Goal: Check status: Check status

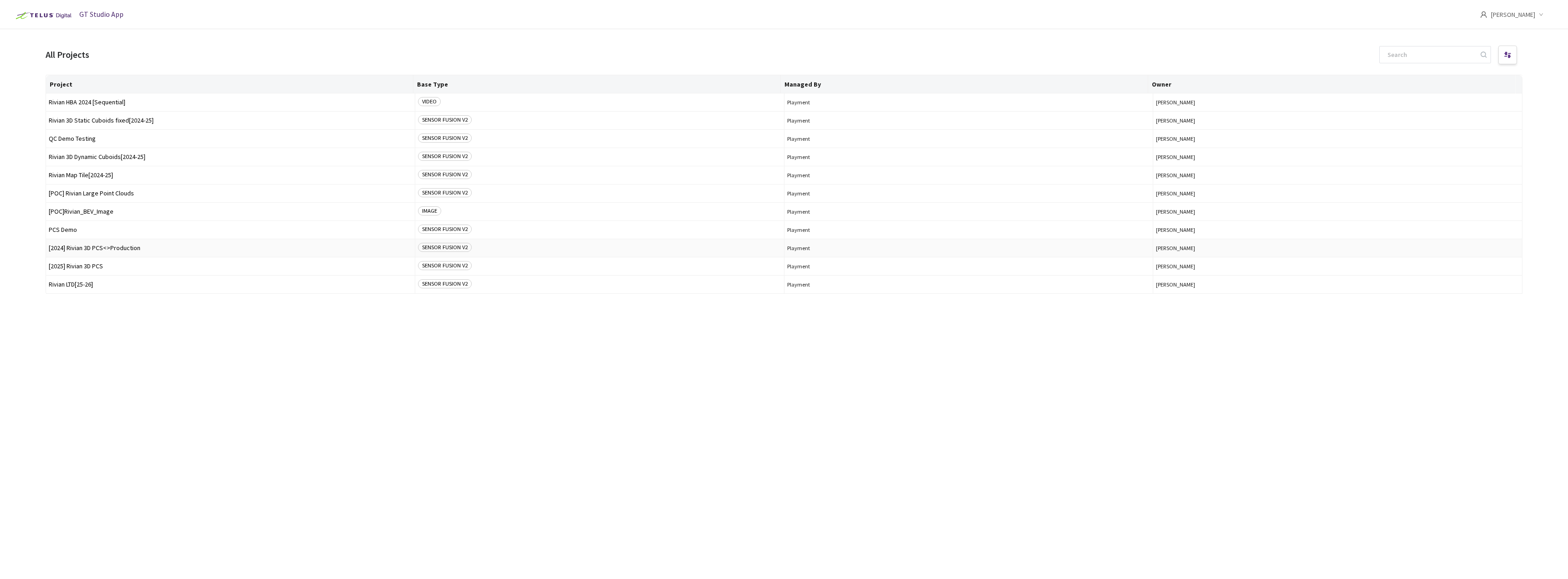
click at [103, 249] on span "[2024] Rivian 3D PCS<>Production" at bounding box center [231, 248] width 364 height 7
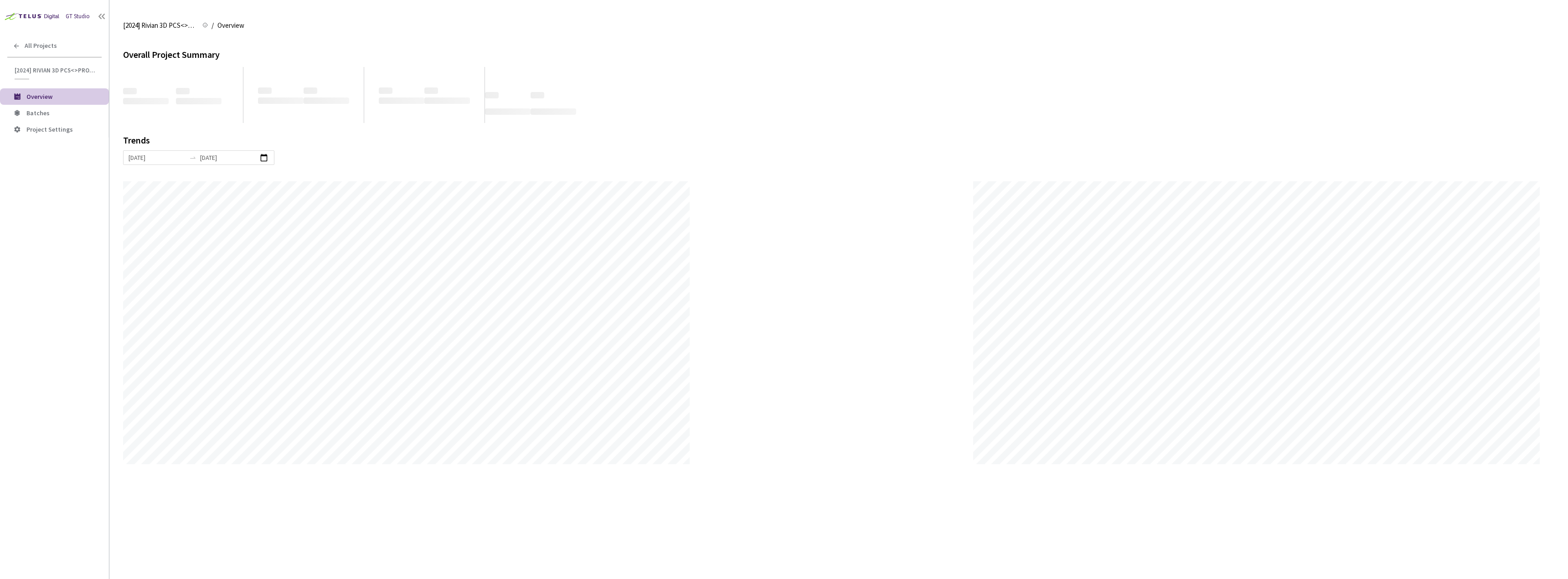
scroll to position [579, 1568]
click at [42, 106] on li "Batches" at bounding box center [54, 113] width 109 height 16
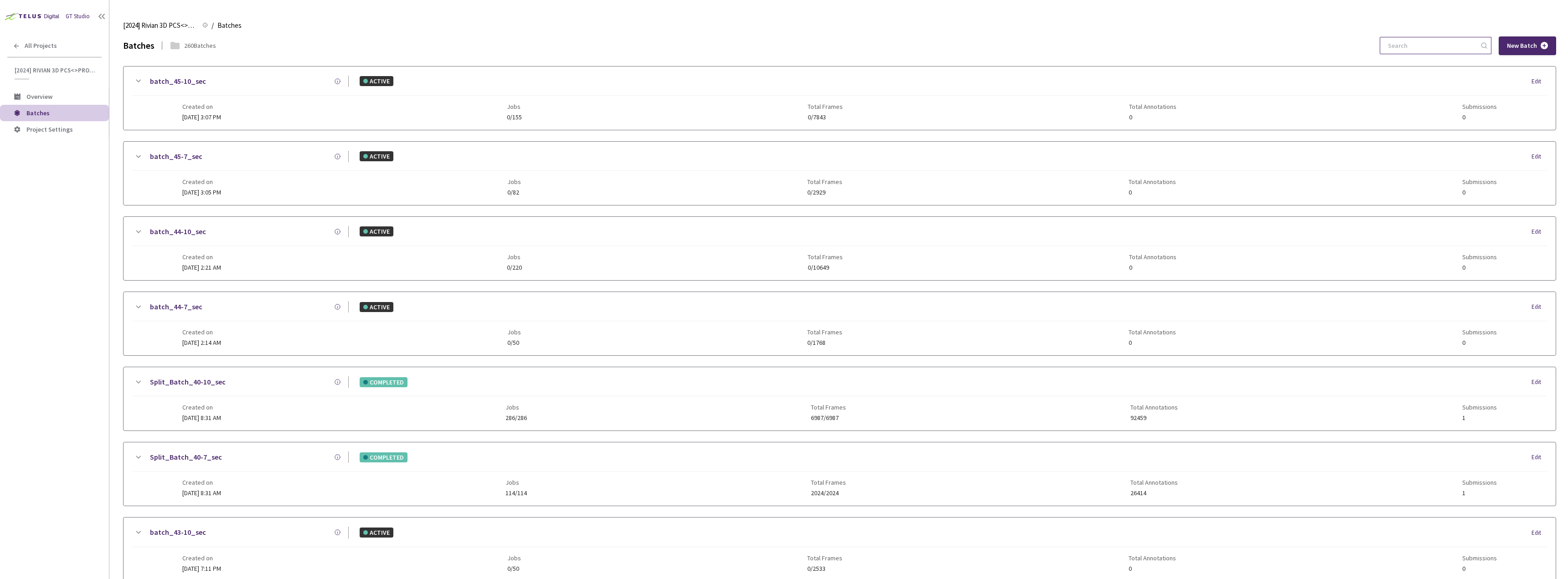
click at [1436, 38] on input at bounding box center [1430, 46] width 97 height 16
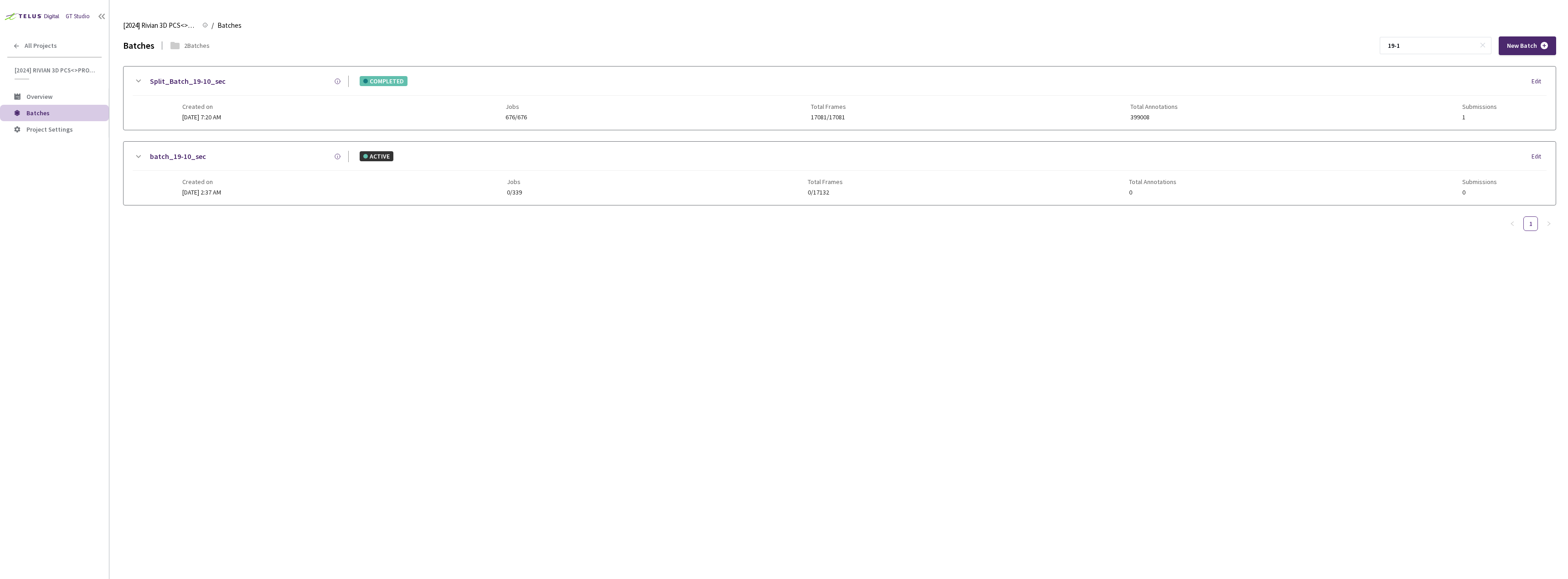
type input "19-1"
click at [200, 82] on link "Split_Batch_19-10_sec" at bounding box center [187, 81] width 75 height 11
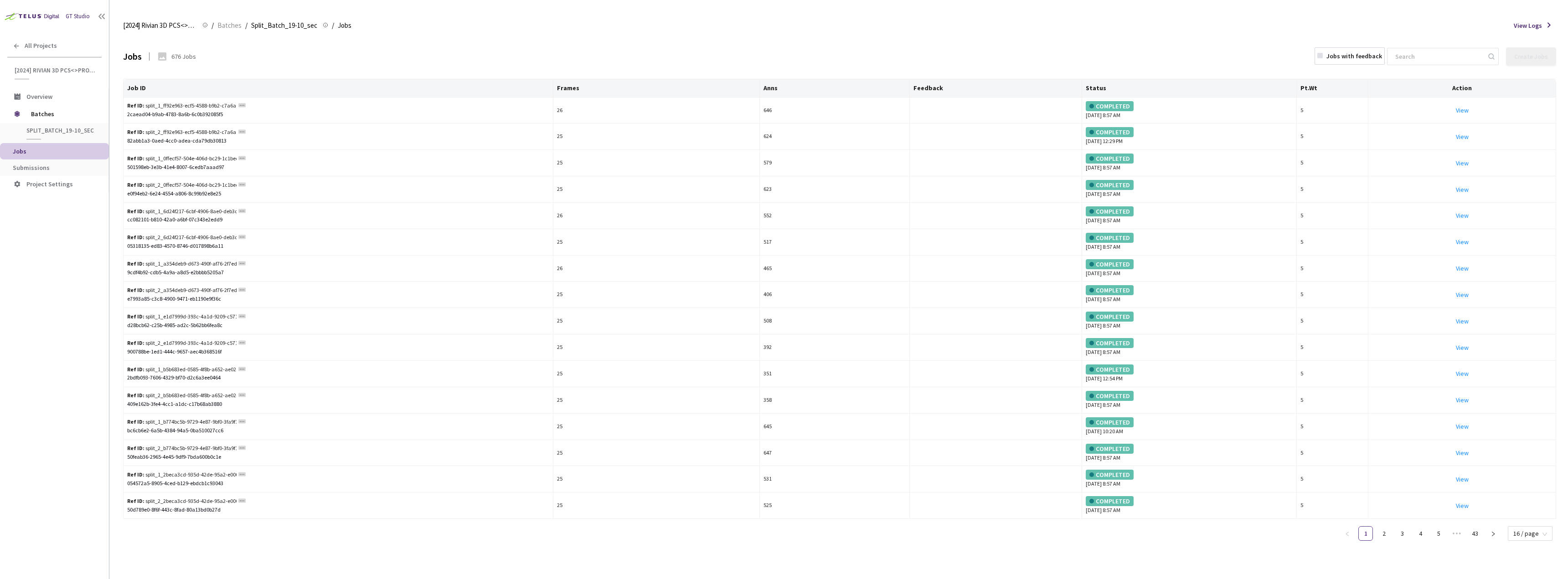
click at [86, 159] on li "Jobs" at bounding box center [54, 151] width 109 height 16
click at [67, 171] on span "Submissions" at bounding box center [57, 168] width 89 height 8
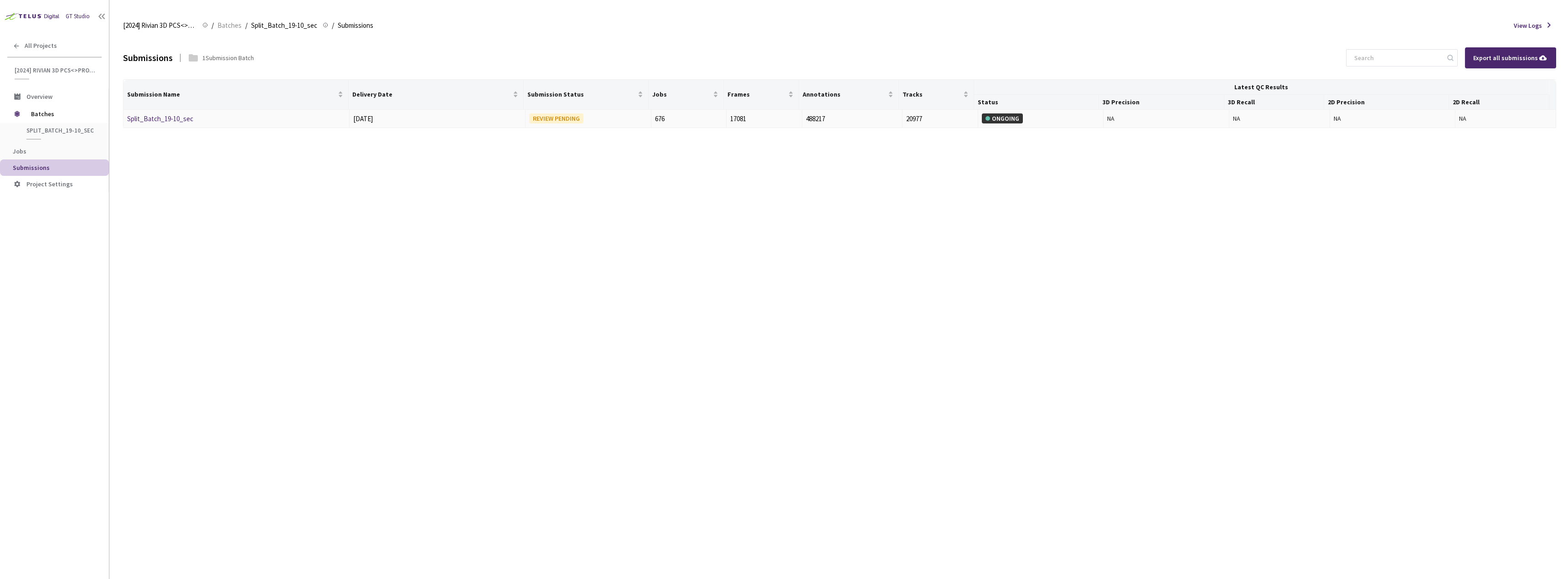
click at [183, 120] on link "Split_Batch_19-10_sec" at bounding box center [160, 119] width 66 height 9
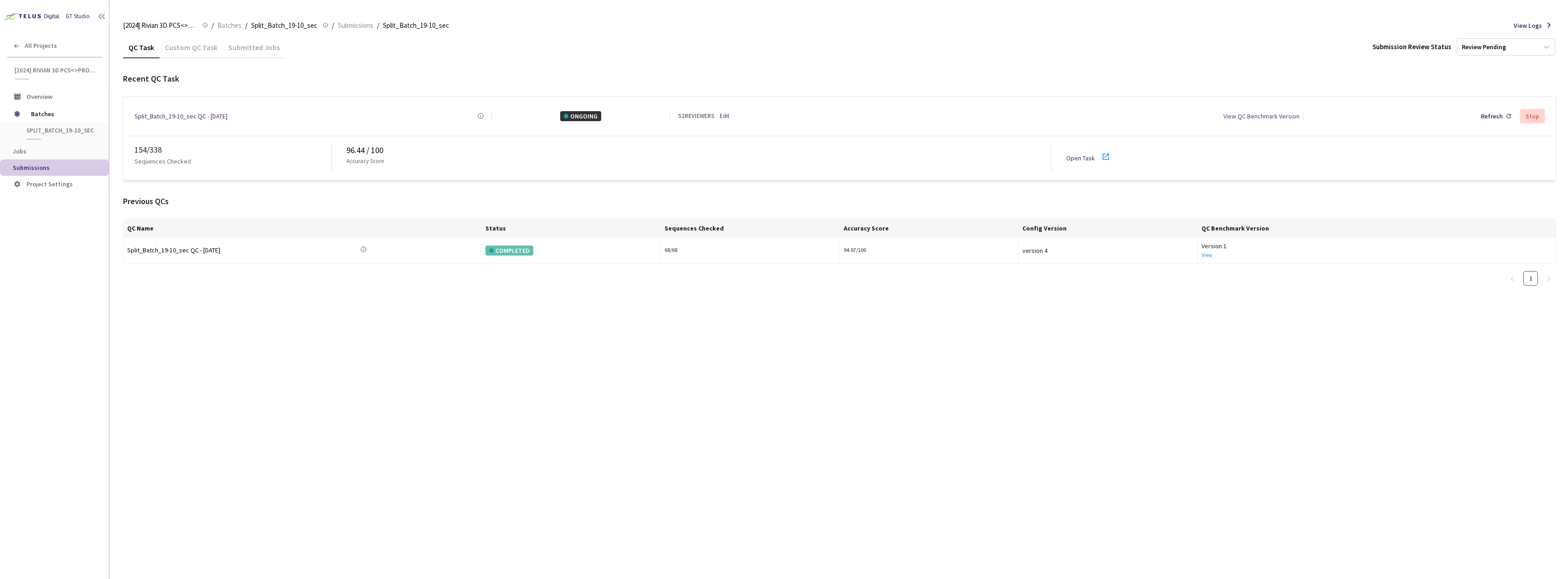
click at [1102, 158] on icon at bounding box center [1106, 157] width 11 height 11
